Goal: Transaction & Acquisition: Subscribe to service/newsletter

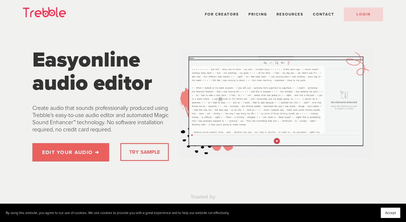
drag, startPoint x: 0, startPoint y: 0, endPoint x: 164, endPoint y: 45, distance: 169.9
click at [164, 45] on div "Easy online audio editor" at bounding box center [101, 71] width 146 height 56
click at [237, 116] on img at bounding box center [276, 103] width 195 height 110
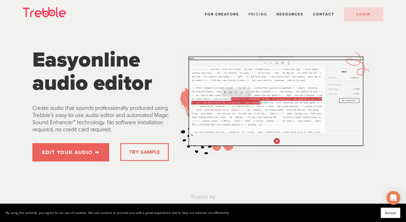
click at [258, 16] on span "Pricing" at bounding box center [258, 14] width 19 height 5
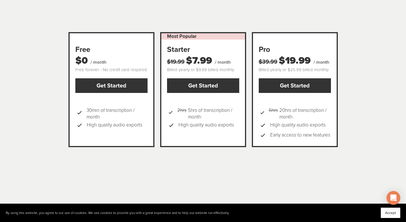
scroll to position [86, 0]
